Goal: Information Seeking & Learning: Learn about a topic

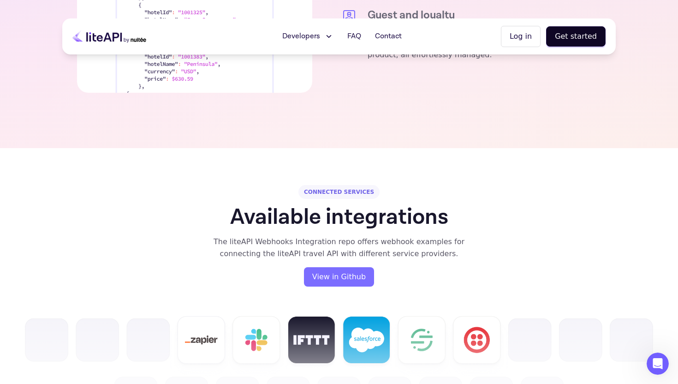
scroll to position [1650, 0]
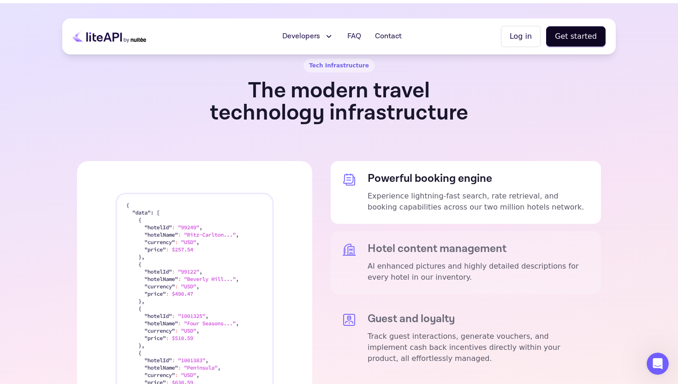
click at [403, 261] on p "AI enhanced pictures and highly detailed descriptions for every hotel in our in…" at bounding box center [479, 272] width 222 height 22
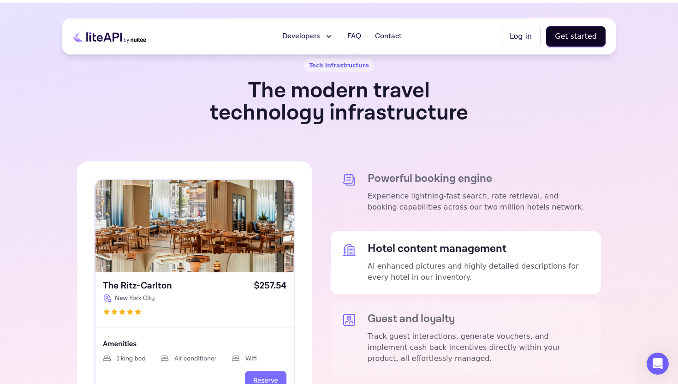
click at [416, 301] on div "Guest and loyalty Track guest interactions, generate vouchers, and implement ca…" at bounding box center [466, 338] width 270 height 74
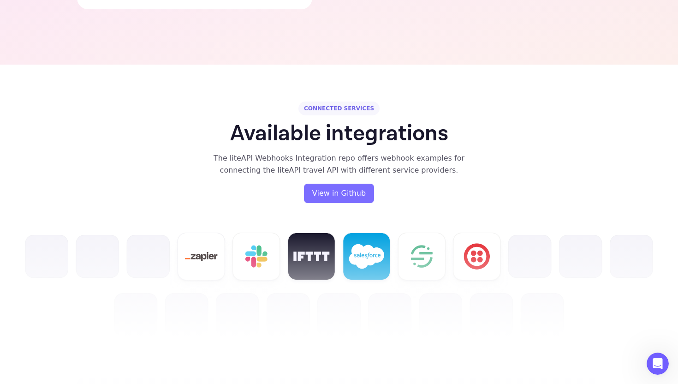
scroll to position [2049, 0]
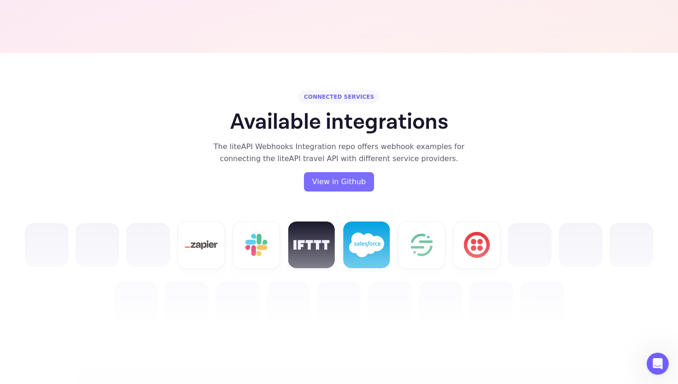
click at [435, 237] on img at bounding box center [339, 273] width 649 height 104
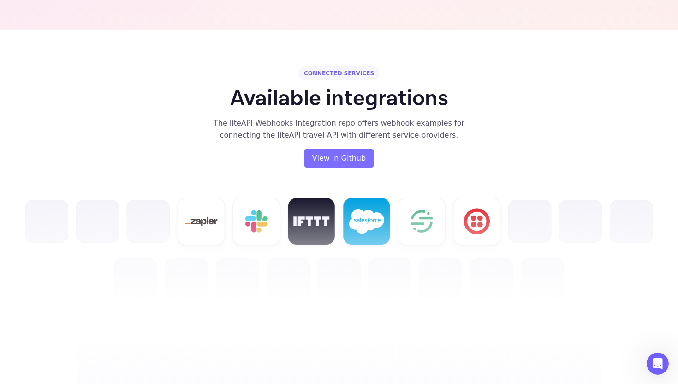
scroll to position [2073, 0]
click at [446, 202] on img at bounding box center [339, 249] width 649 height 104
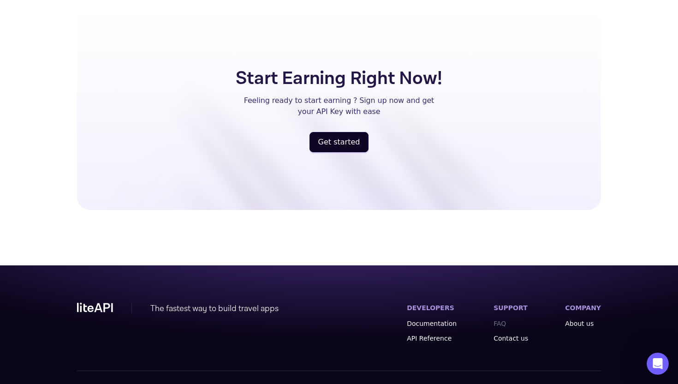
click at [500, 319] on link "FAQ" at bounding box center [511, 323] width 35 height 9
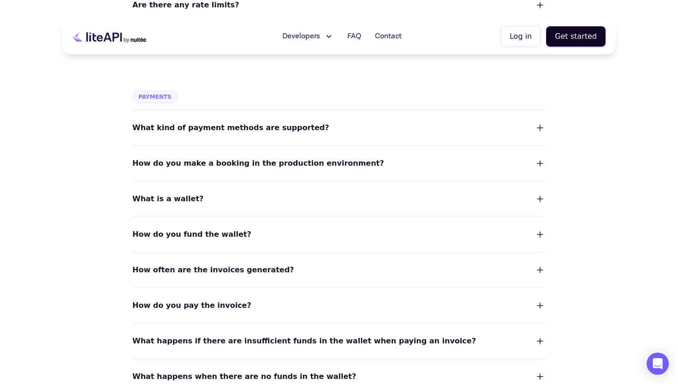
scroll to position [532, 0]
click at [318, 135] on dl "What kind of payment methods are supported? How do you make a booking in the pr…" at bounding box center [338, 371] width 413 height 522
click at [305, 129] on button "What kind of payment methods are supported?" at bounding box center [338, 128] width 413 height 13
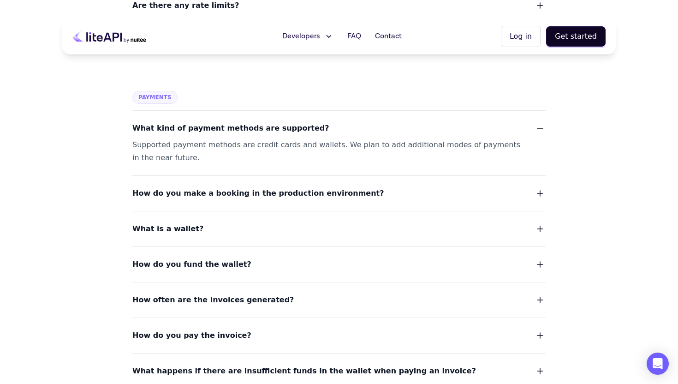
click at [310, 190] on span "How do you make a booking in the production environment?" at bounding box center [258, 193] width 252 height 13
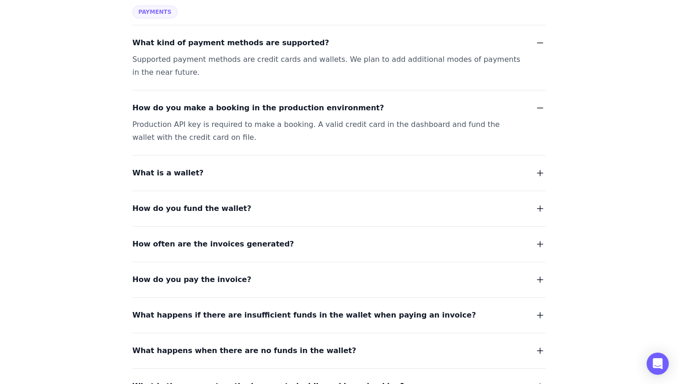
click at [238, 283] on button "How do you pay the invoice?" at bounding box center [338, 279] width 413 height 13
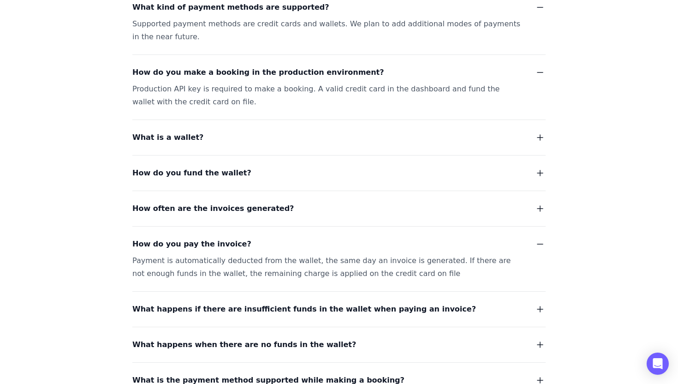
scroll to position [657, 0]
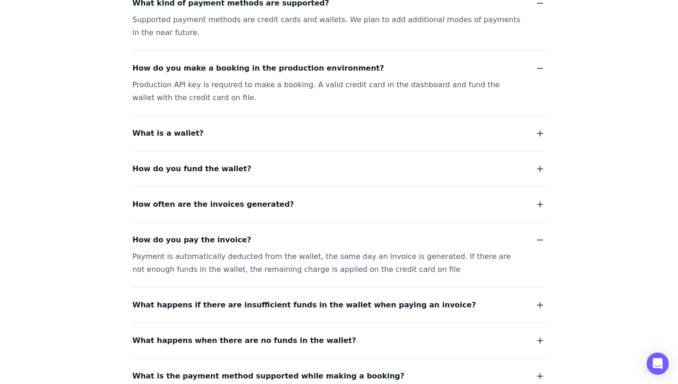
click at [191, 141] on dl "What kind of payment methods are supported? Supported payment methods are credi…" at bounding box center [338, 290] width 413 height 610
click at [184, 136] on span "What is a wallet?" at bounding box center [167, 133] width 71 height 13
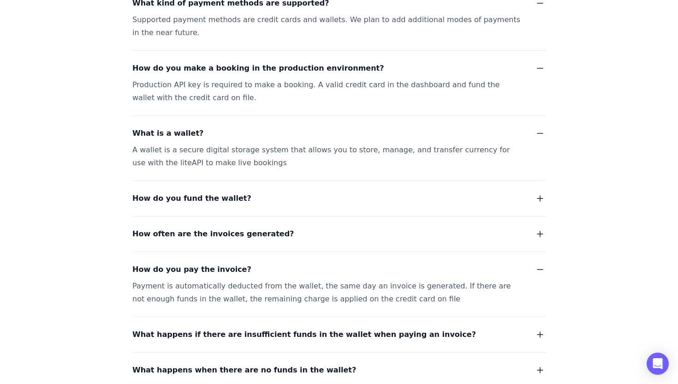
click at [209, 196] on span "How do you fund the wallet?" at bounding box center [191, 198] width 119 height 13
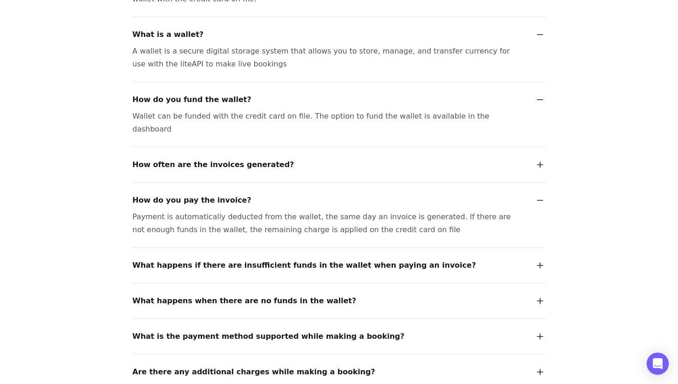
scroll to position [756, 0]
click at [252, 258] on span "What happens if there are insufficient funds in the wallet when paying an invoi…" at bounding box center [304, 264] width 344 height 13
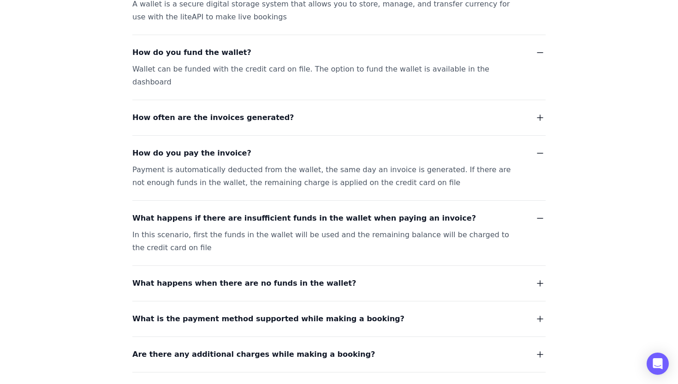
scroll to position [820, 0]
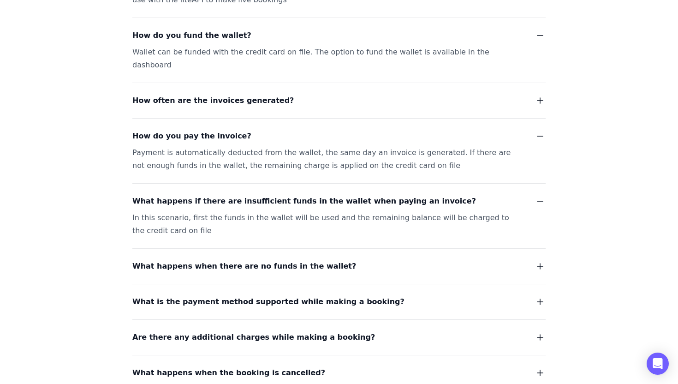
click at [232, 295] on span "What is the payment method supported while making a booking?" at bounding box center [268, 301] width 272 height 13
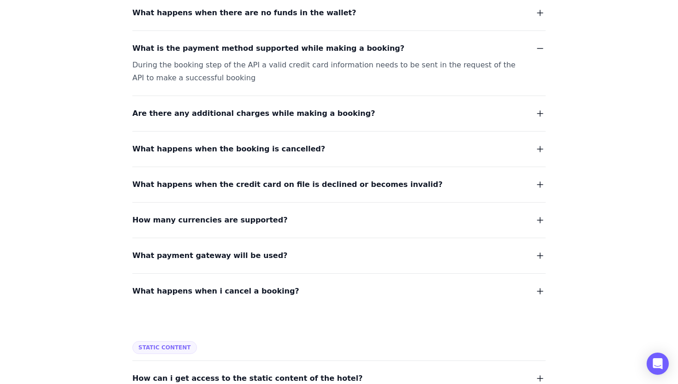
scroll to position [1074, 0]
click at [229, 249] on span "What payment gateway will be used?" at bounding box center [209, 255] width 155 height 13
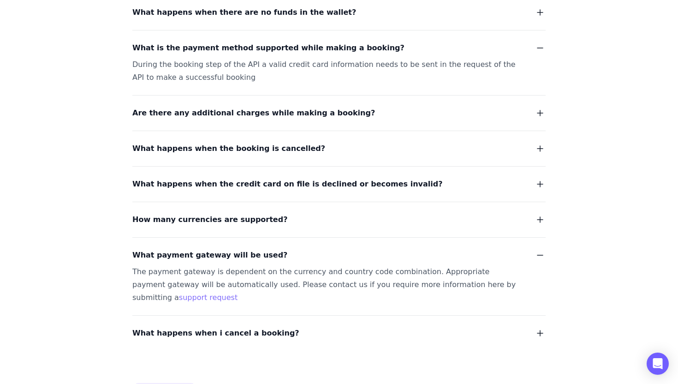
click at [238, 293] on link "support request" at bounding box center [208, 297] width 59 height 9
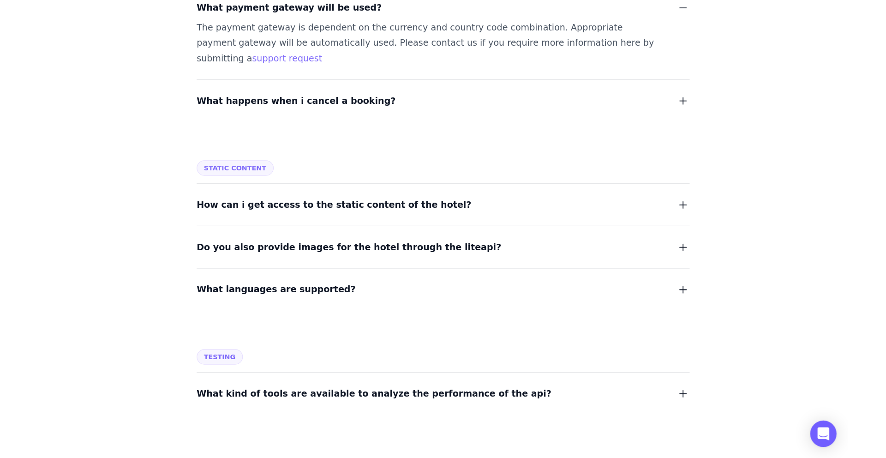
scroll to position [1324, 0]
